Goal: Find specific page/section: Find specific page/section

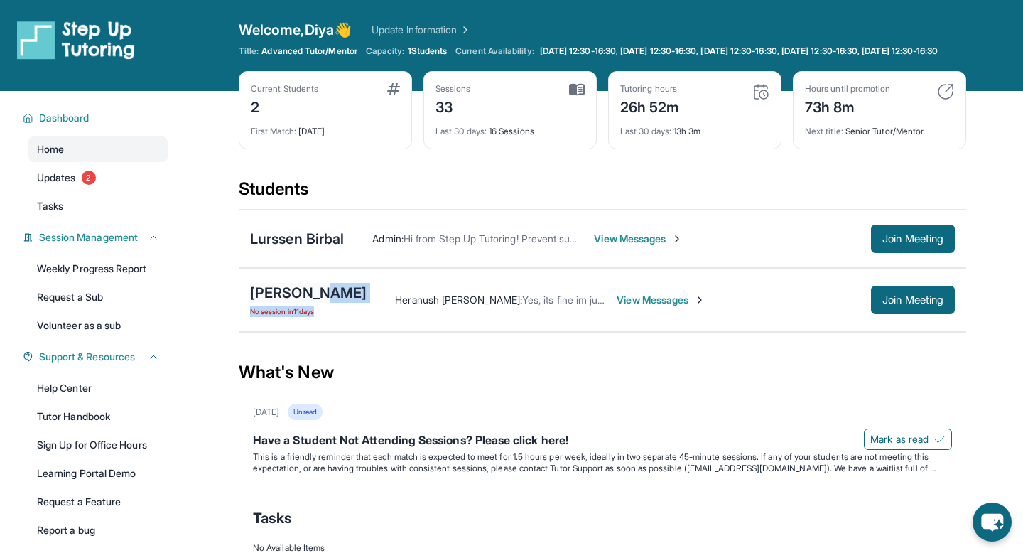
drag, startPoint x: 377, startPoint y: 304, endPoint x: 309, endPoint y: 303, distance: 68.2
click at [309, 303] on div "[PERSON_NAME] No session [DATE] [PERSON_NAME] : Yes, its fine im just confirmin…" at bounding box center [603, 300] width 728 height 64
click at [309, 303] on div "[PERSON_NAME]" at bounding box center [308, 293] width 117 height 20
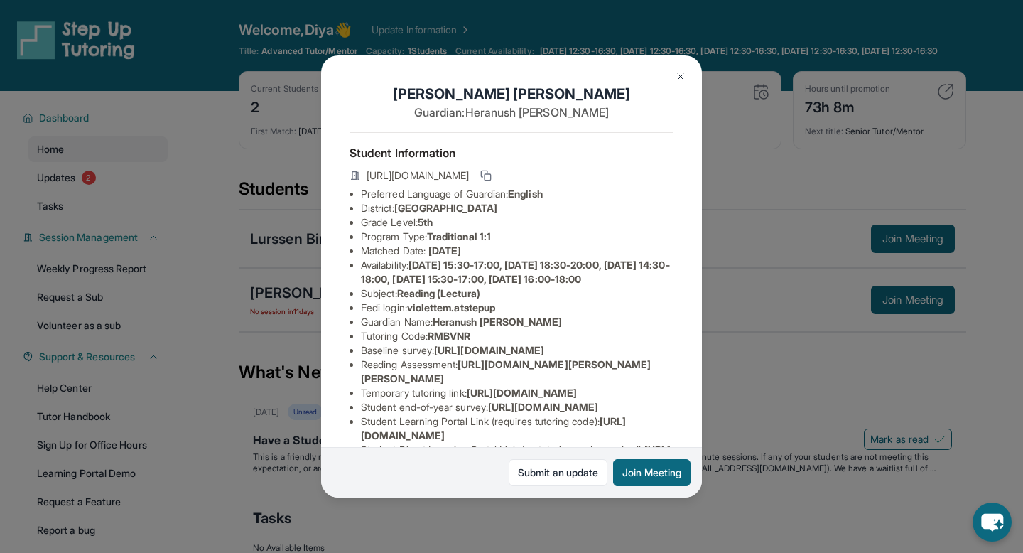
click at [680, 73] on img at bounding box center [680, 76] width 11 height 11
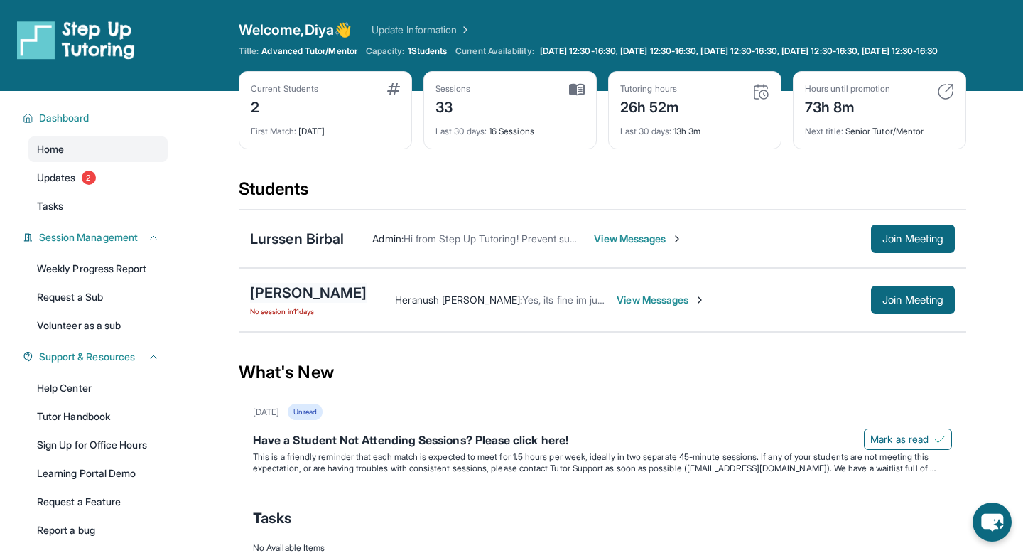
drag, startPoint x: 388, startPoint y: 304, endPoint x: 362, endPoint y: 306, distance: 26.3
click at [362, 306] on div "[PERSON_NAME] No session [DATE] [PERSON_NAME] : Yes, its fine im just confirmin…" at bounding box center [603, 300] width 728 height 64
click at [391, 299] on div "Heranush [PERSON_NAME] : Yes, its fine im just confirming View Messages Join Me…" at bounding box center [661, 300] width 588 height 28
drag, startPoint x: 370, startPoint y: 301, endPoint x: 307, endPoint y: 294, distance: 62.9
click at [307, 294] on div "[PERSON_NAME] No session [DATE] [PERSON_NAME] : Yes, its fine im just confirmin…" at bounding box center [603, 300] width 728 height 64
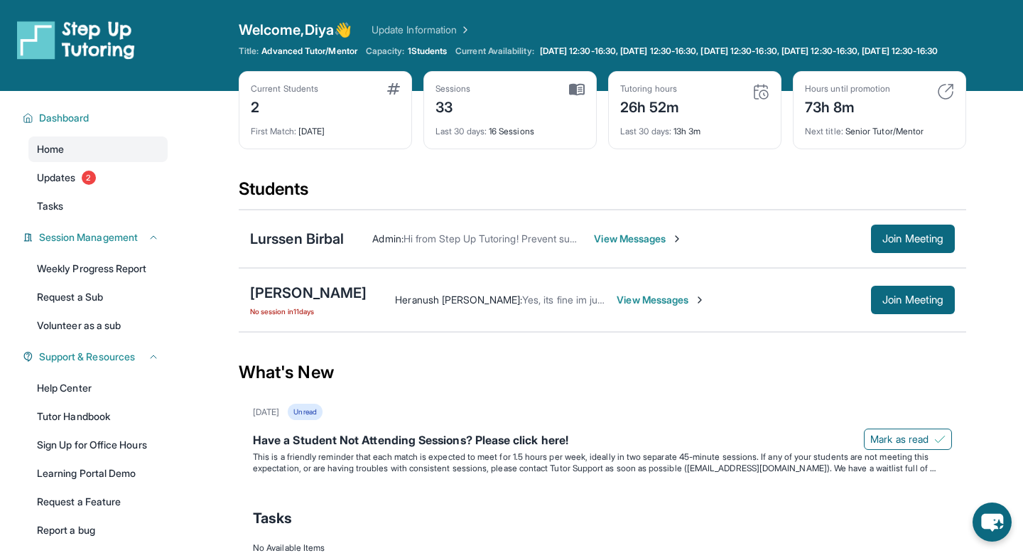
click at [340, 317] on span "No session [DATE]" at bounding box center [308, 311] width 117 height 11
drag, startPoint x: 309, startPoint y: 301, endPoint x: 367, endPoint y: 301, distance: 57.6
click at [367, 301] on div "[PERSON_NAME]" at bounding box center [308, 293] width 117 height 20
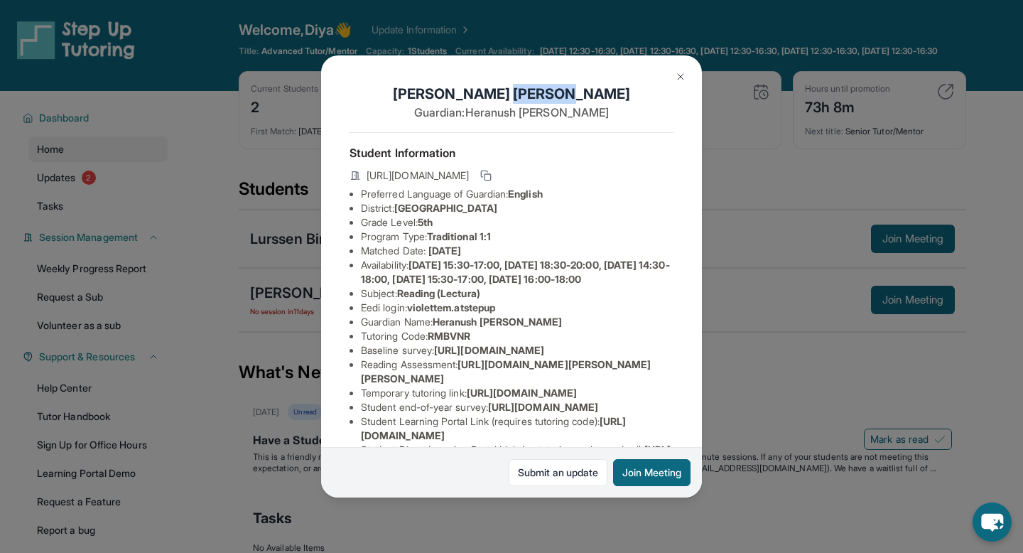
drag, startPoint x: 586, startPoint y: 94, endPoint x: 513, endPoint y: 93, distance: 73.2
click at [513, 93] on h1 "[PERSON_NAME]" at bounding box center [512, 94] width 324 height 20
copy h1 "[PERSON_NAME]"
click at [762, 345] on div "[PERSON_NAME] Guardian: [PERSON_NAME] Student Information [URL][DOMAIN_NAME] Pr…" at bounding box center [511, 276] width 1023 height 553
